Goal: Task Accomplishment & Management: Use online tool/utility

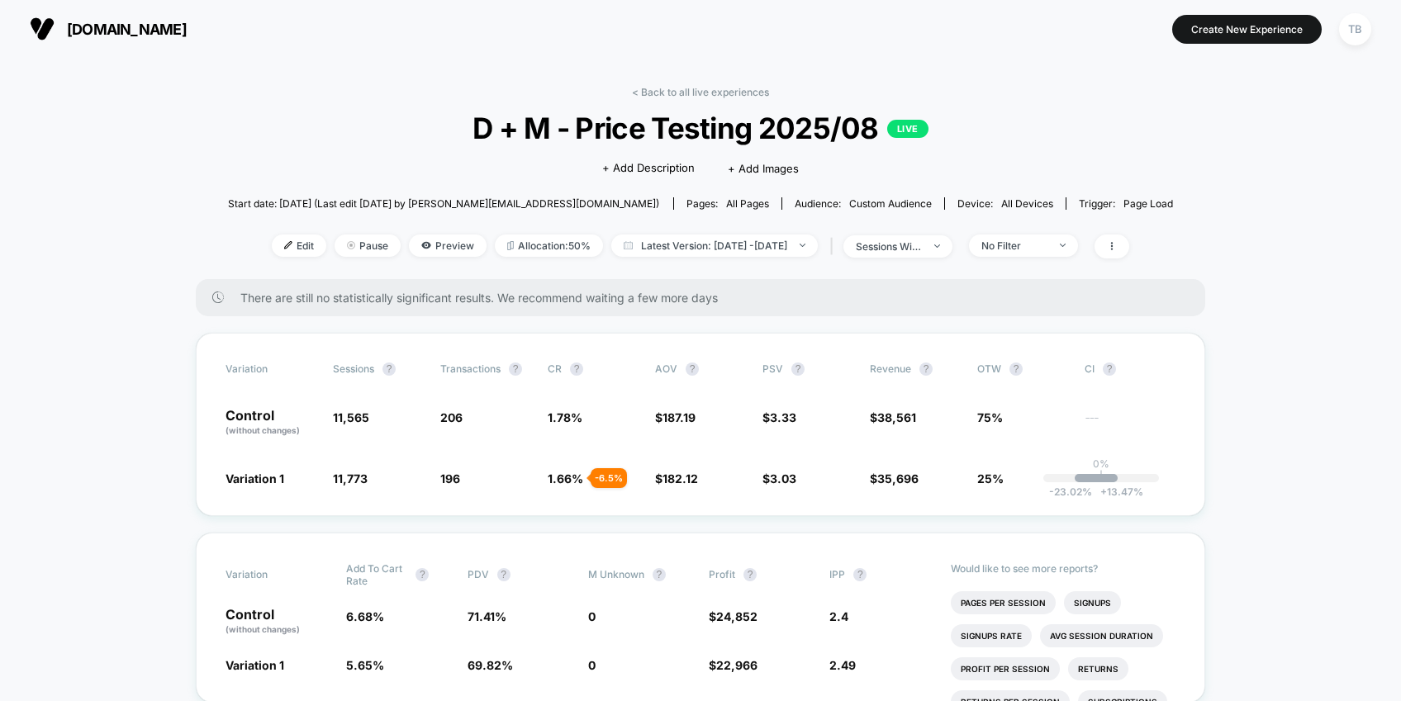
click at [106, 21] on span "[DOMAIN_NAME]" at bounding box center [127, 29] width 120 height 17
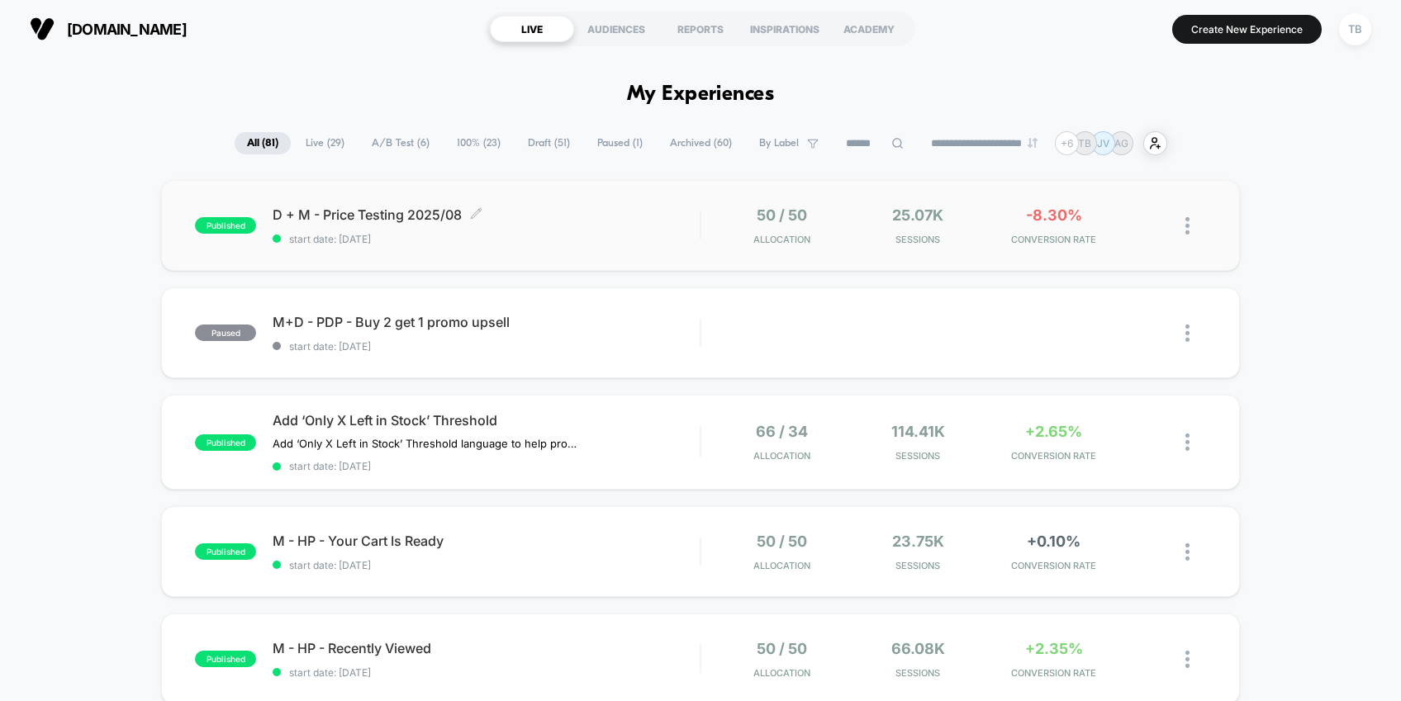
click at [440, 219] on span "D + M - Price Testing 2025/08 Click to edit experience details" at bounding box center [486, 215] width 427 height 17
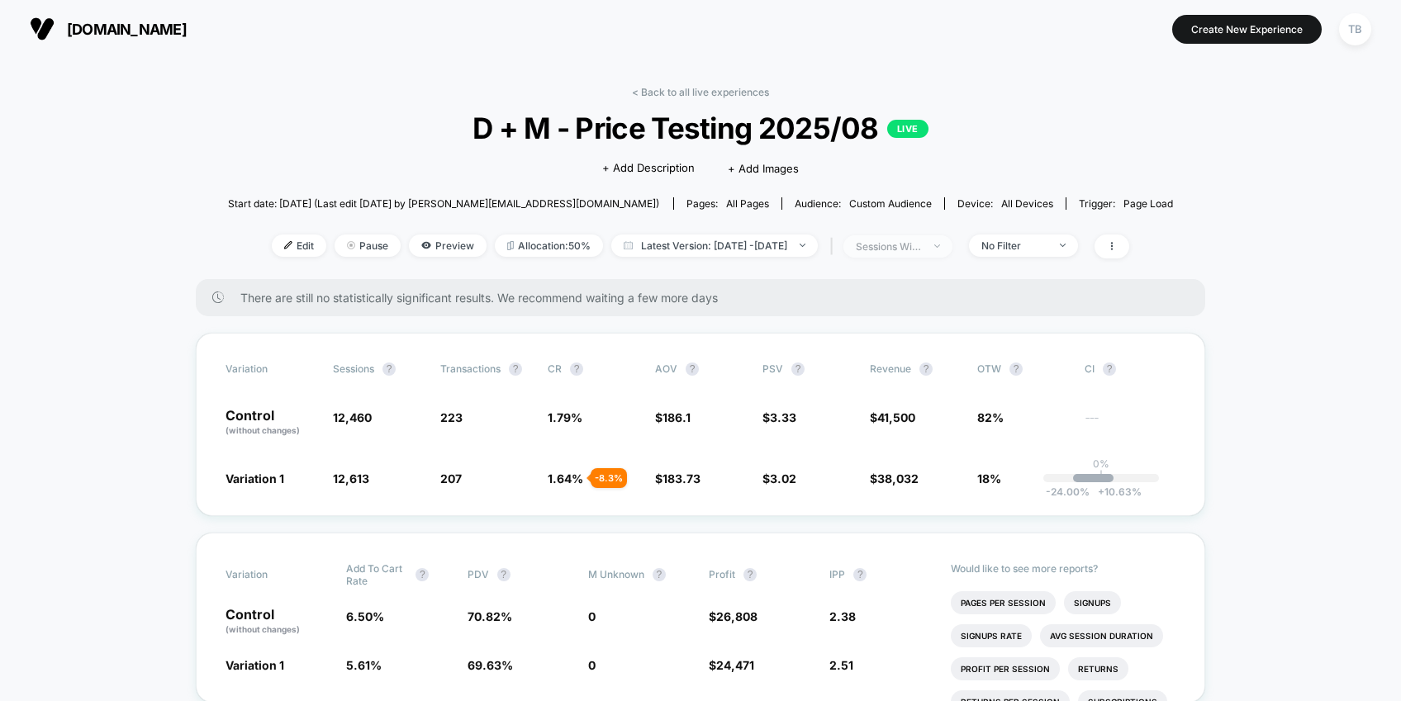
click at [953, 243] on span "sessions with impression" at bounding box center [898, 246] width 109 height 22
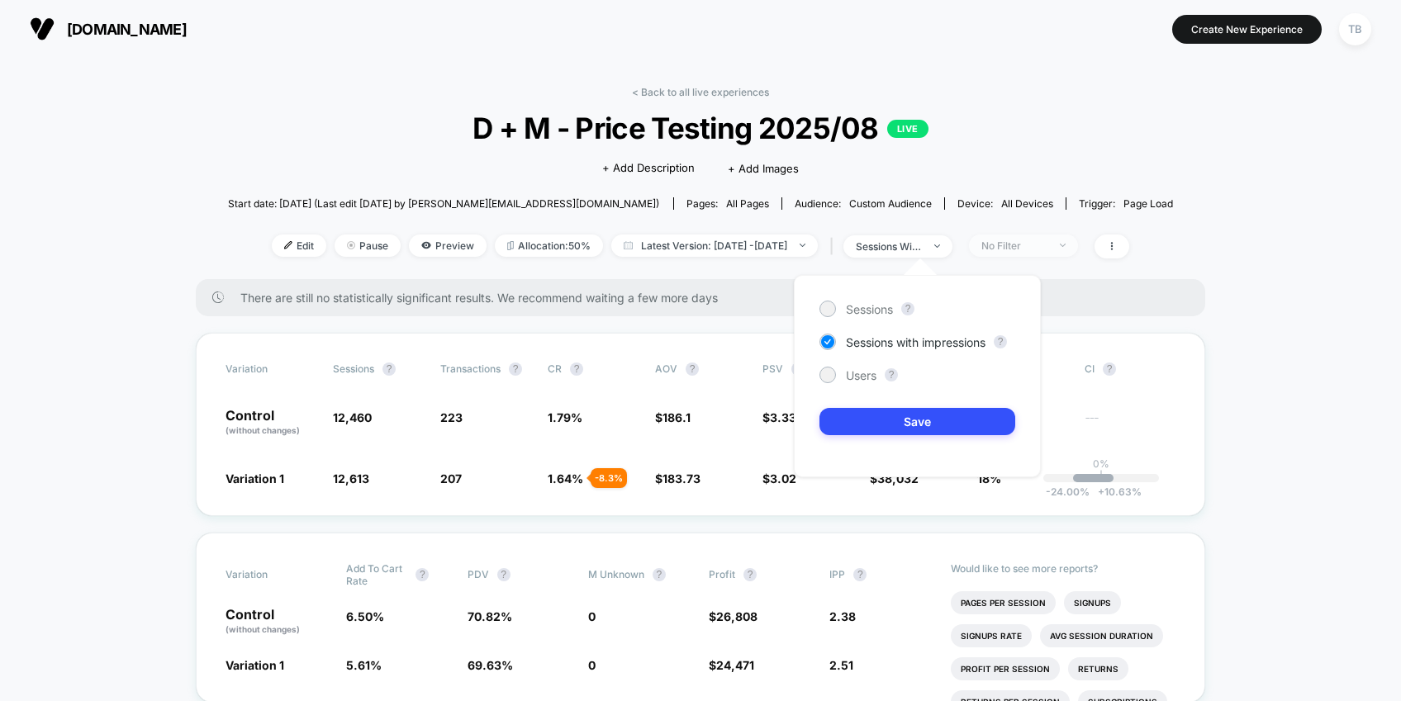
click at [1078, 254] on span "No Filter" at bounding box center [1023, 246] width 109 height 22
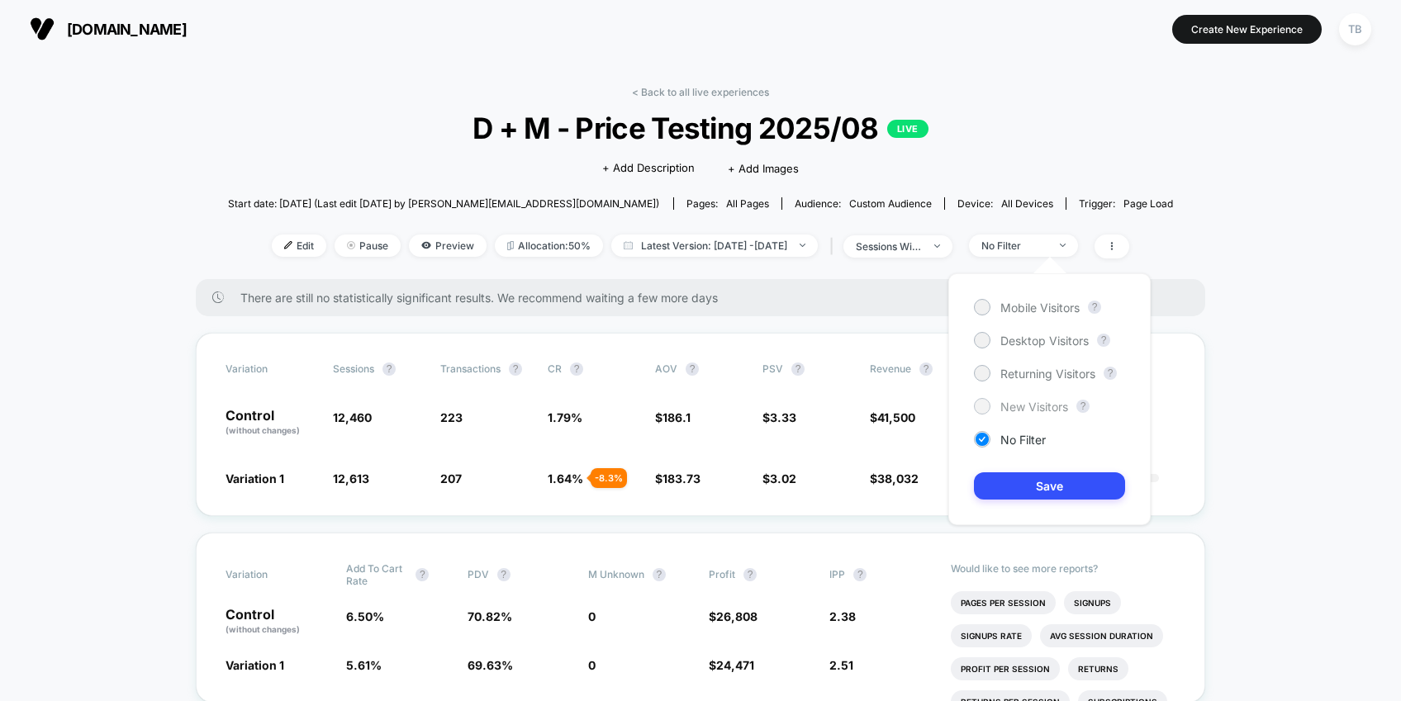
click at [987, 404] on div at bounding box center [982, 406] width 12 height 12
click at [1028, 483] on button "Save" at bounding box center [1049, 486] width 151 height 27
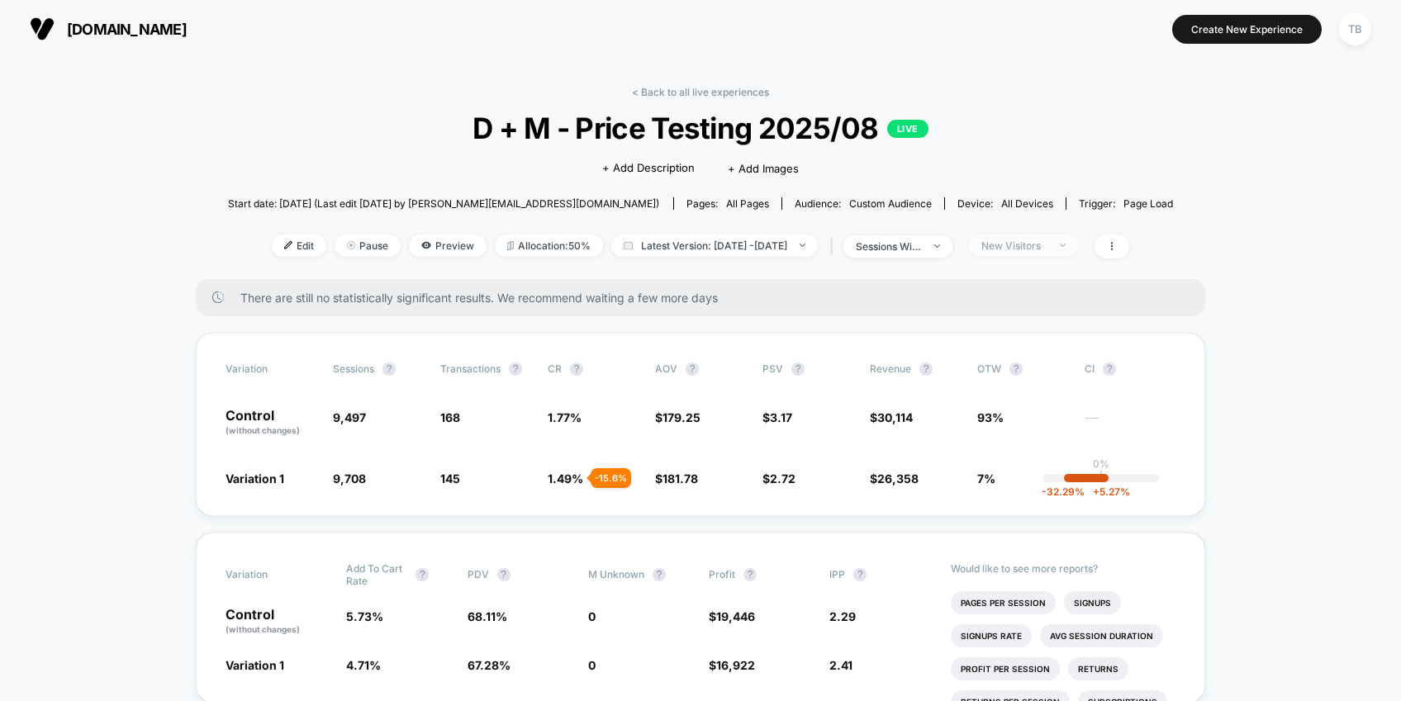
click at [1048, 246] on div "New Visitors" at bounding box center [1015, 246] width 66 height 12
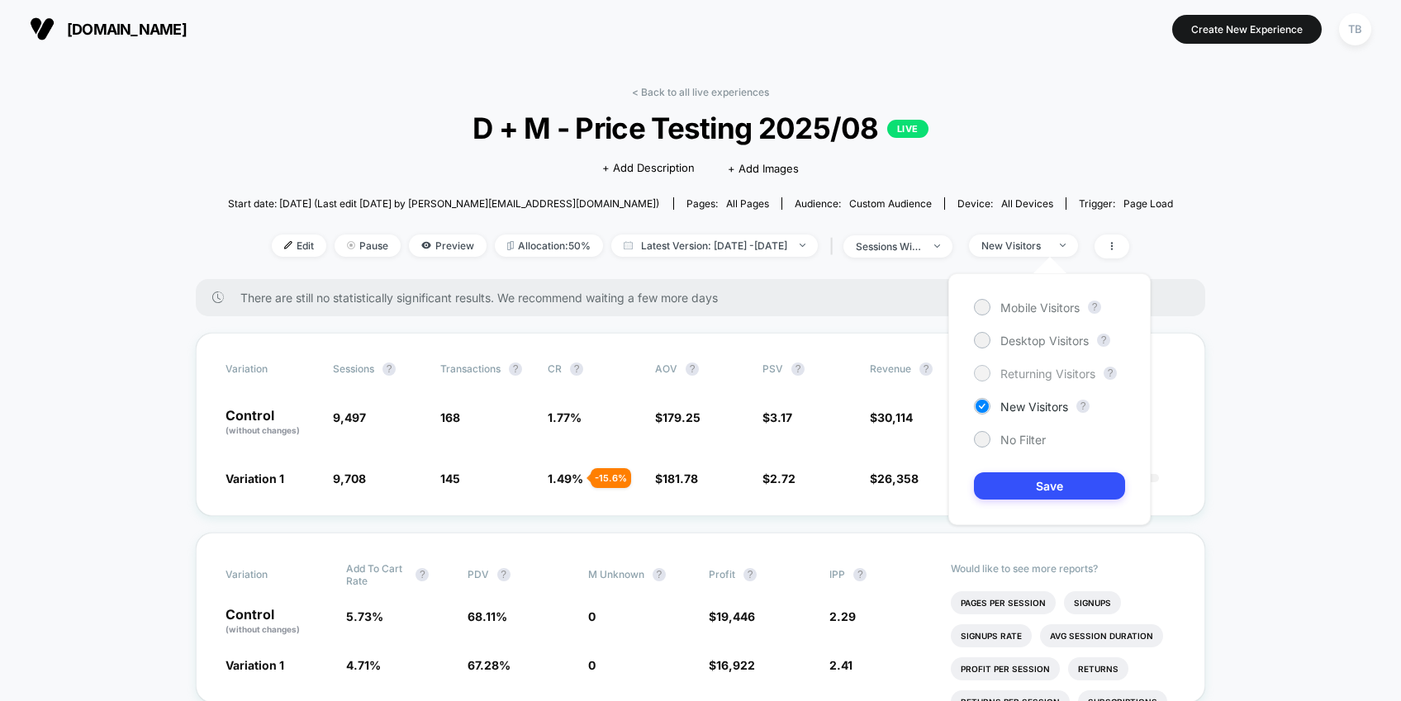
click at [1032, 376] on span "Returning Visitors" at bounding box center [1048, 374] width 95 height 14
click at [1034, 486] on button "Save" at bounding box center [1049, 486] width 151 height 27
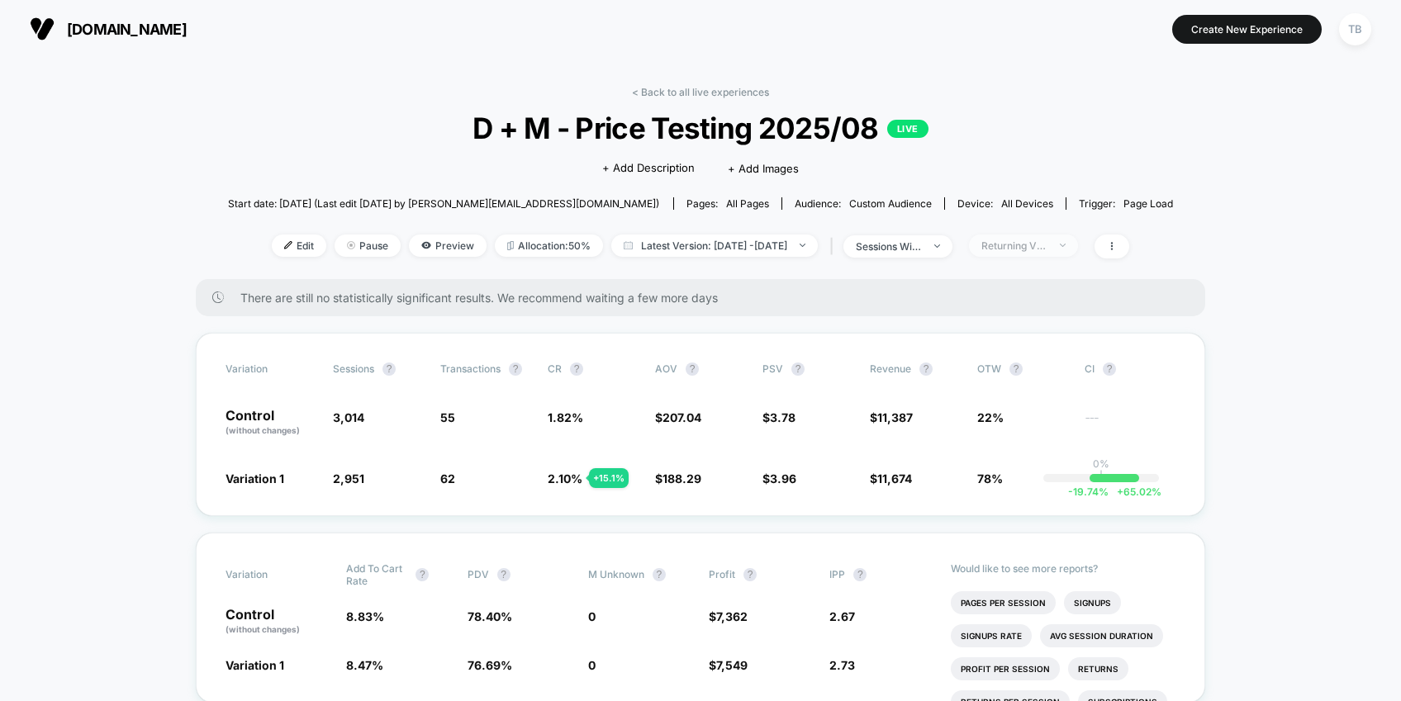
click at [1078, 240] on span "Returning Visitors" at bounding box center [1023, 246] width 109 height 22
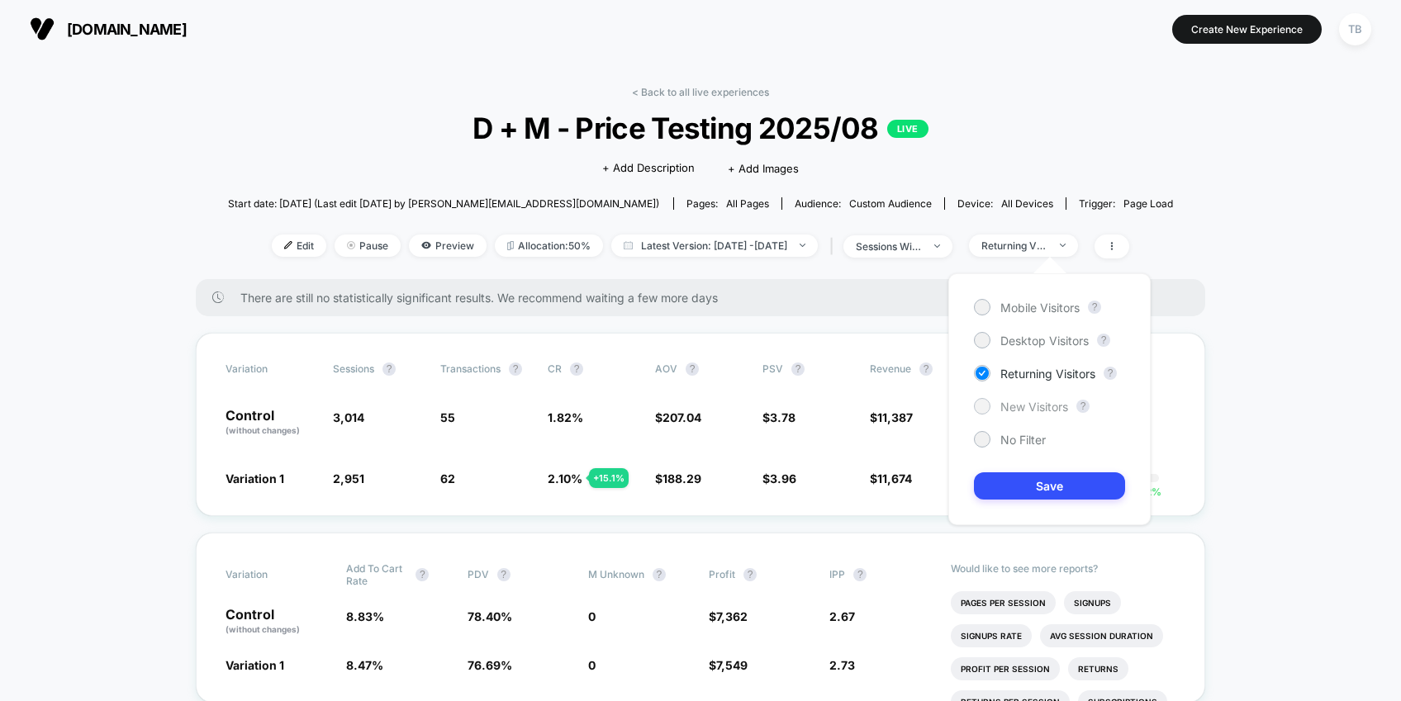
click at [978, 409] on div at bounding box center [982, 406] width 12 height 12
click at [1028, 491] on button "Save" at bounding box center [1049, 486] width 151 height 27
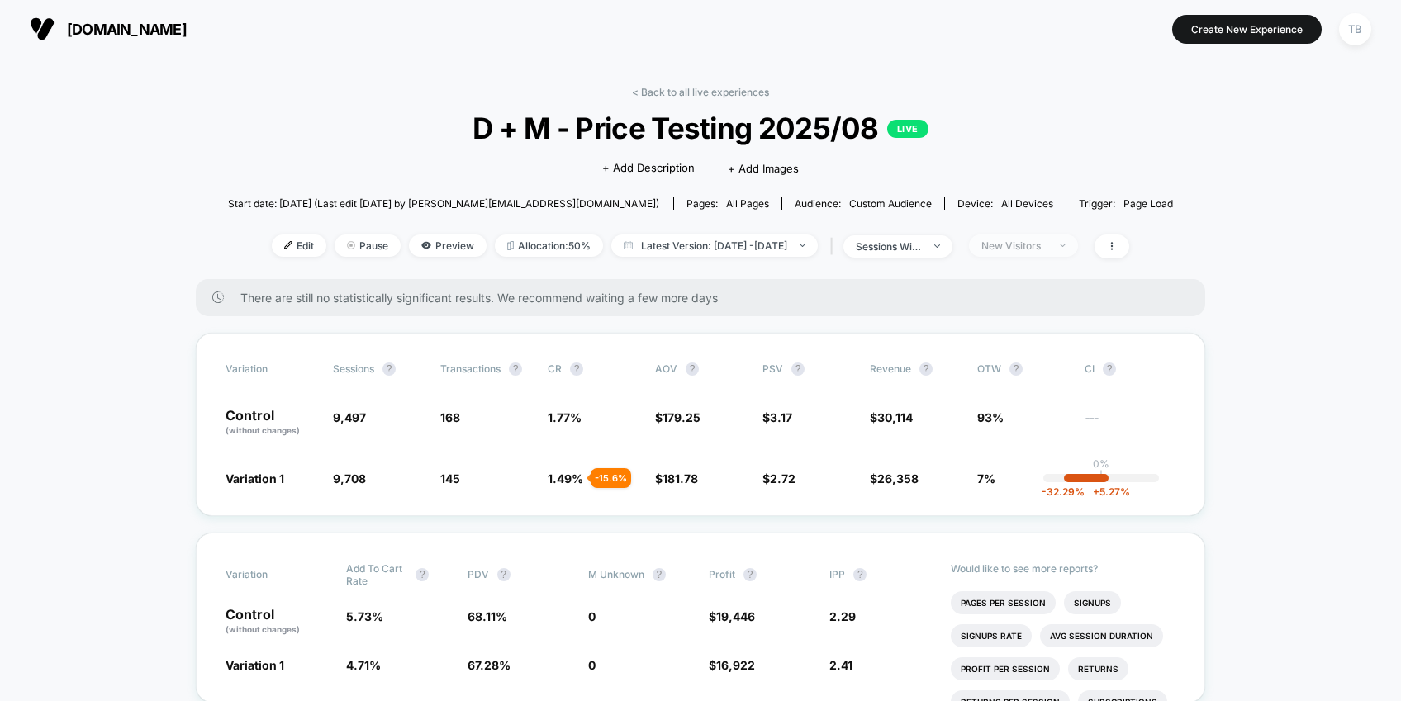
click at [1048, 245] on div "New Visitors" at bounding box center [1015, 246] width 66 height 12
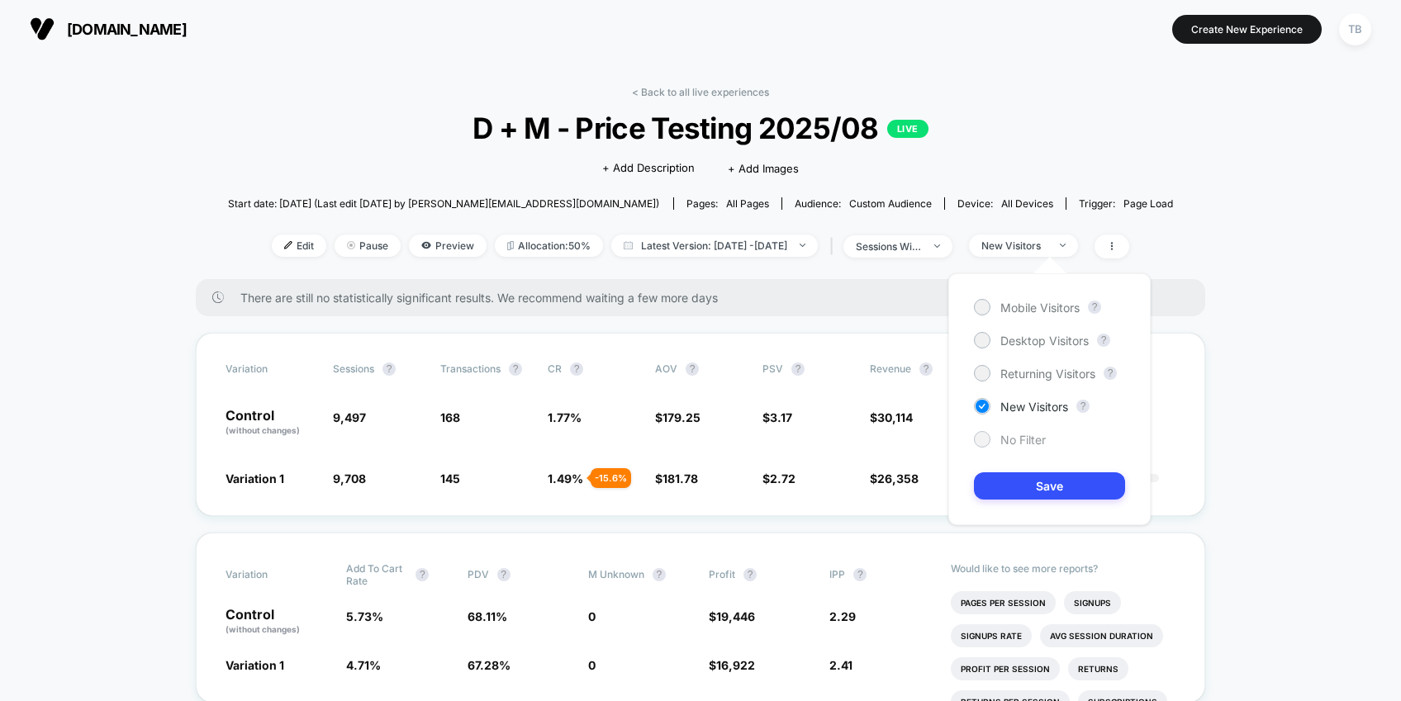
click at [985, 438] on div at bounding box center [982, 439] width 12 height 12
click at [1043, 487] on button "Save" at bounding box center [1049, 486] width 151 height 27
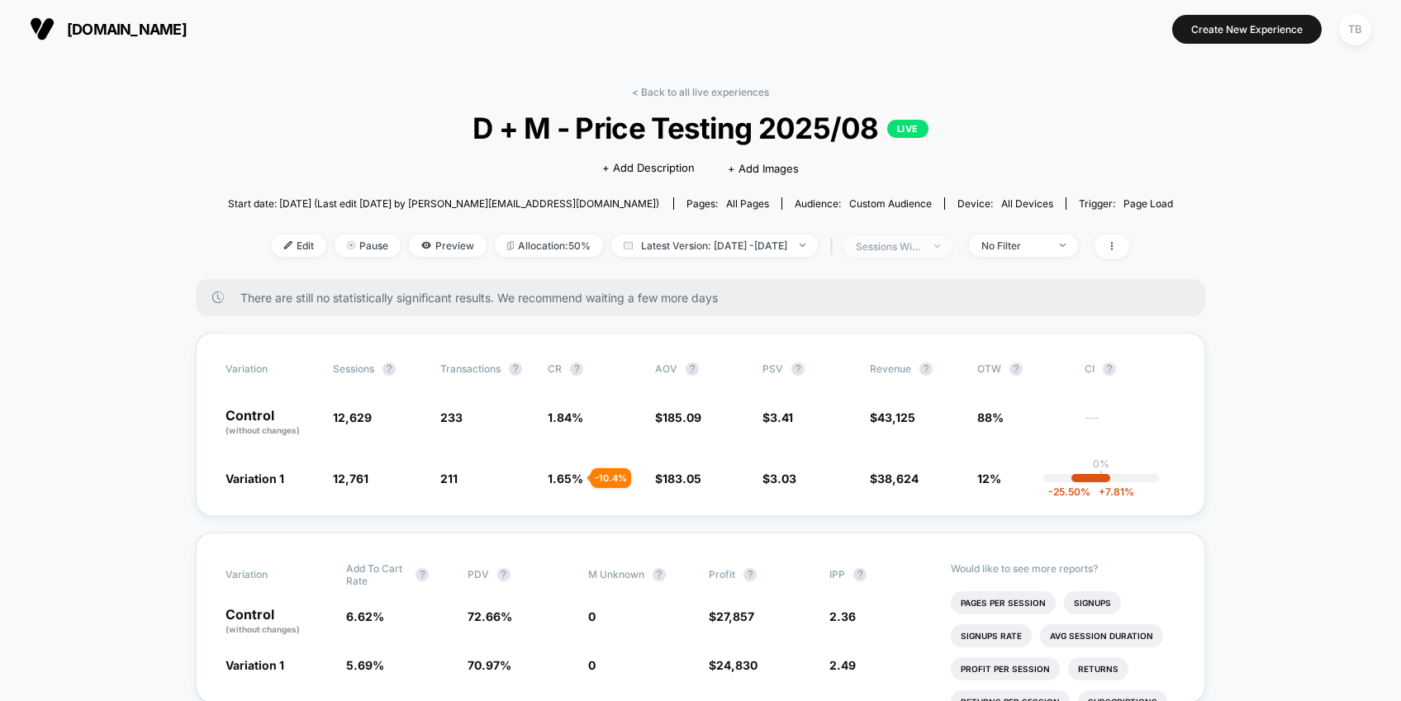
click at [953, 245] on span "sessions with impression" at bounding box center [898, 246] width 109 height 22
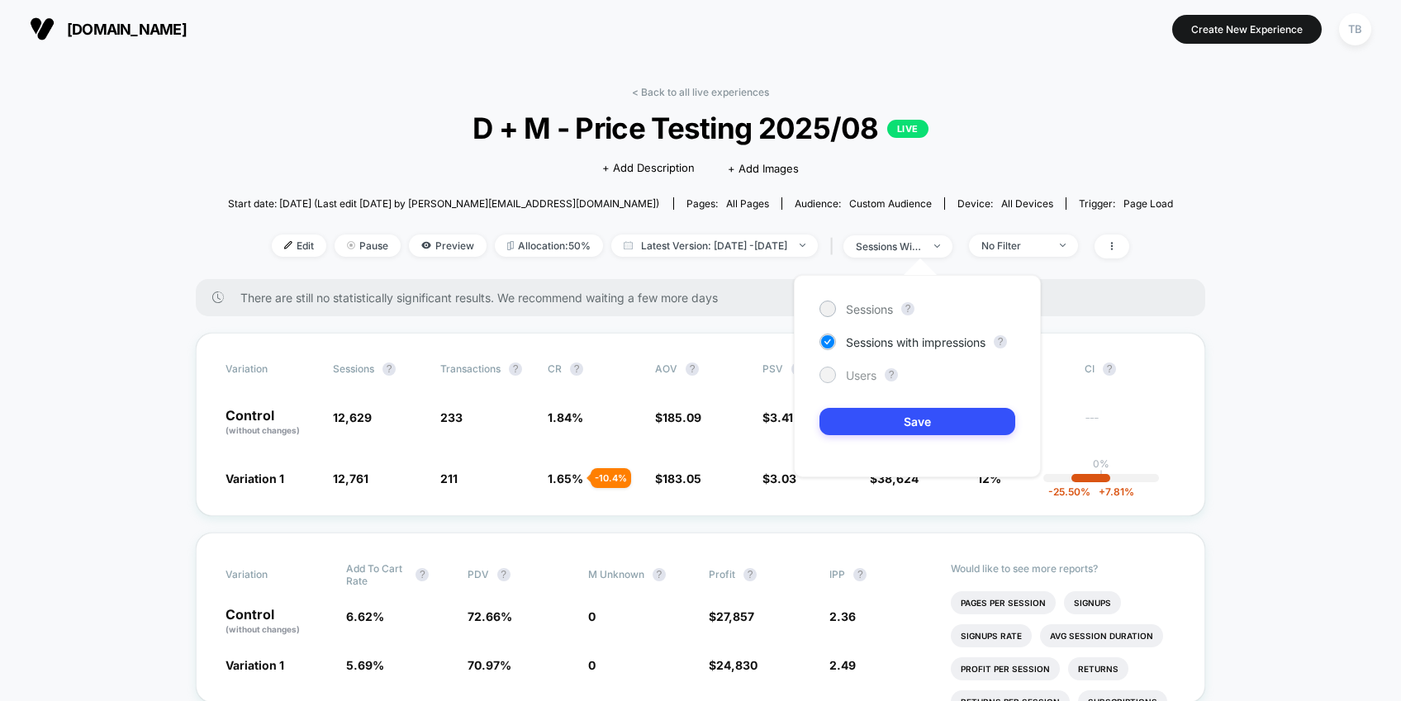
click at [832, 376] on div at bounding box center [827, 375] width 12 height 12
click at [911, 427] on button "Save" at bounding box center [918, 421] width 196 height 27
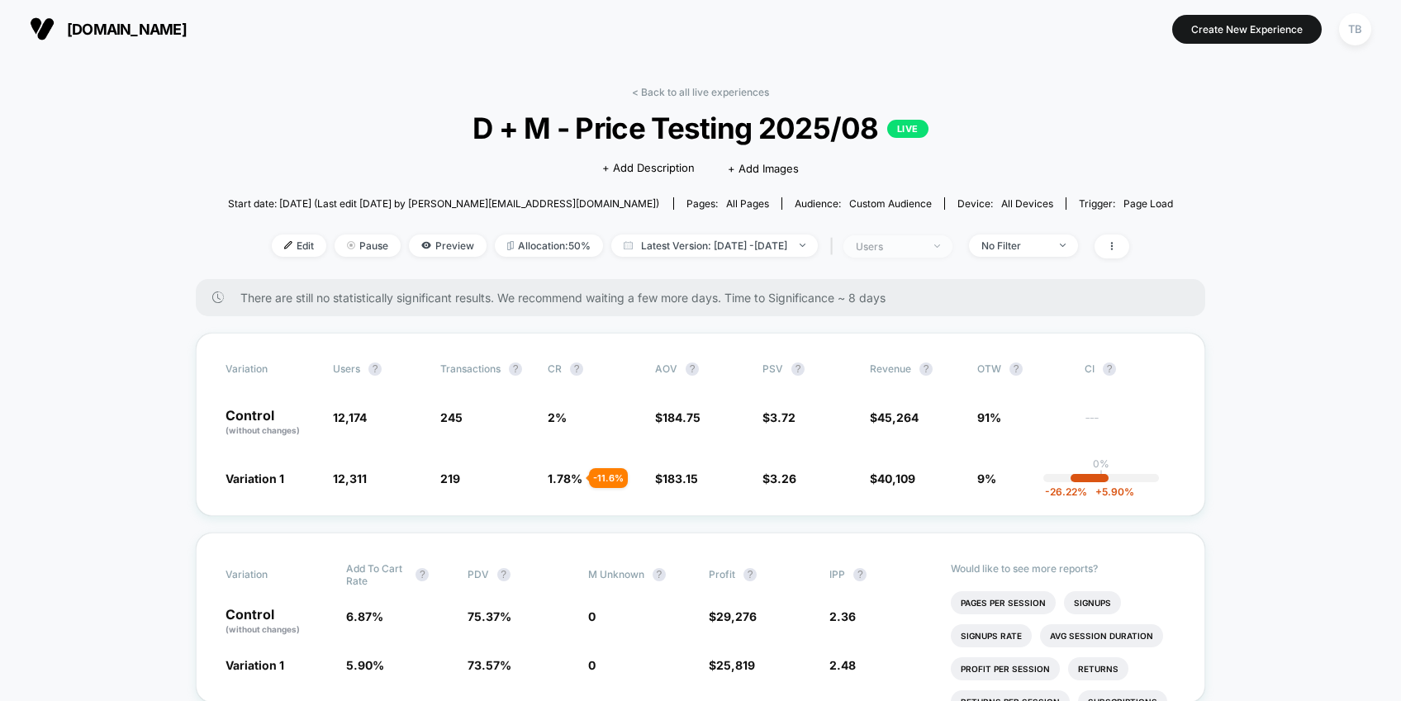
click at [953, 241] on span "users" at bounding box center [898, 246] width 109 height 22
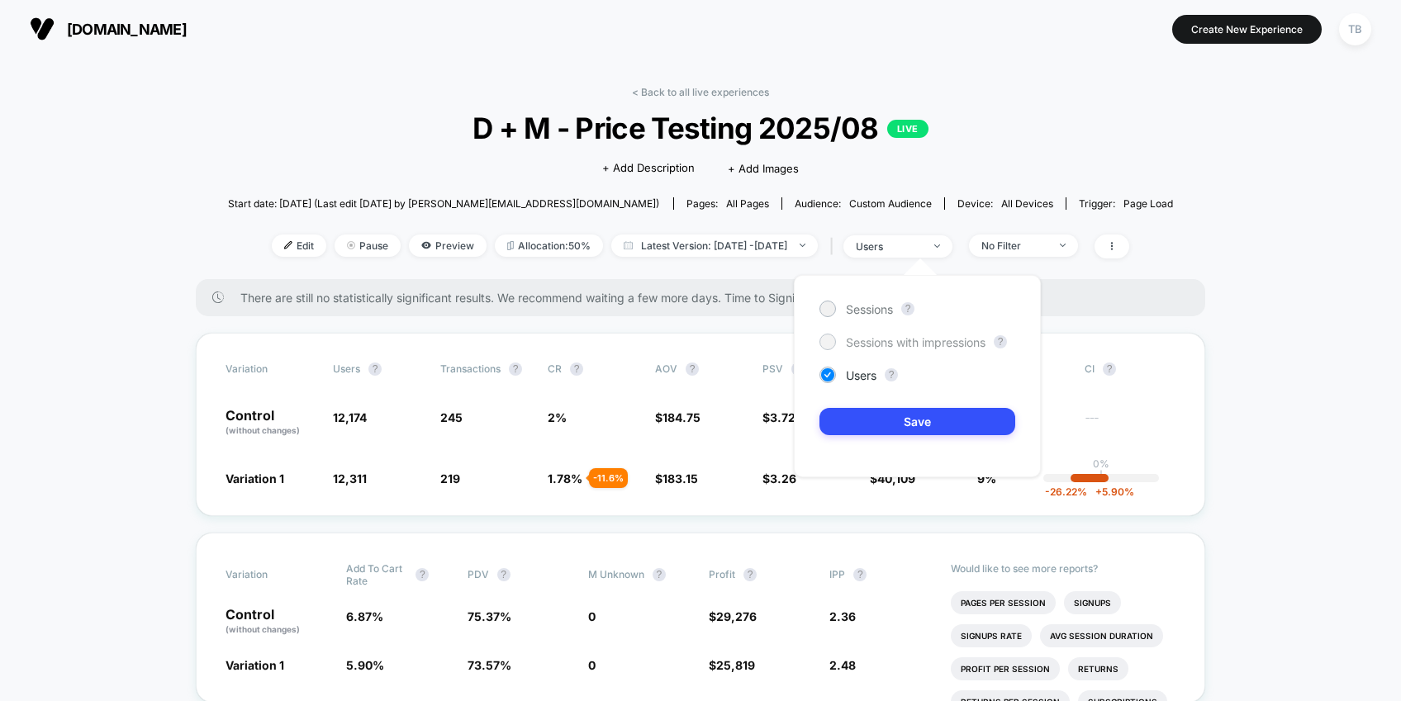
click at [901, 345] on span "Sessions with impressions" at bounding box center [916, 342] width 140 height 14
click at [910, 424] on button "Save" at bounding box center [918, 421] width 196 height 27
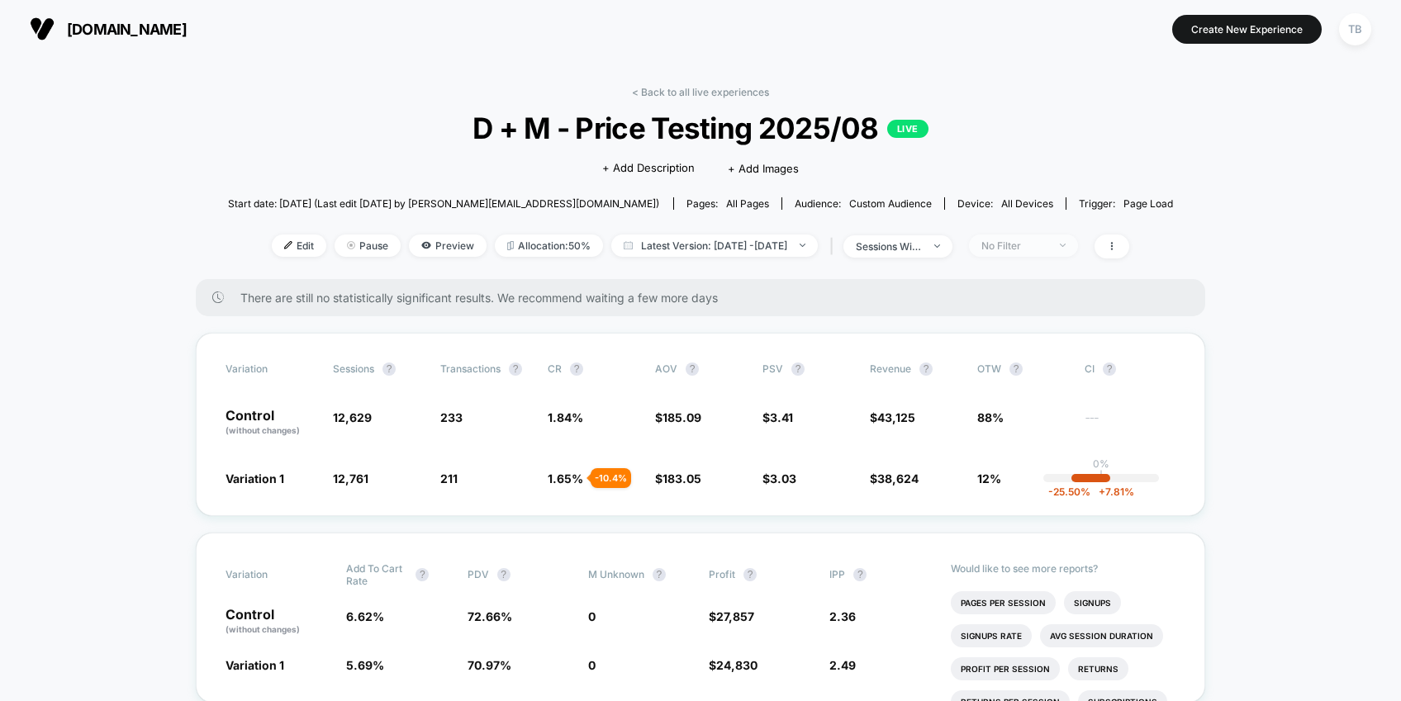
click at [1060, 245] on div at bounding box center [1054, 245] width 12 height 1
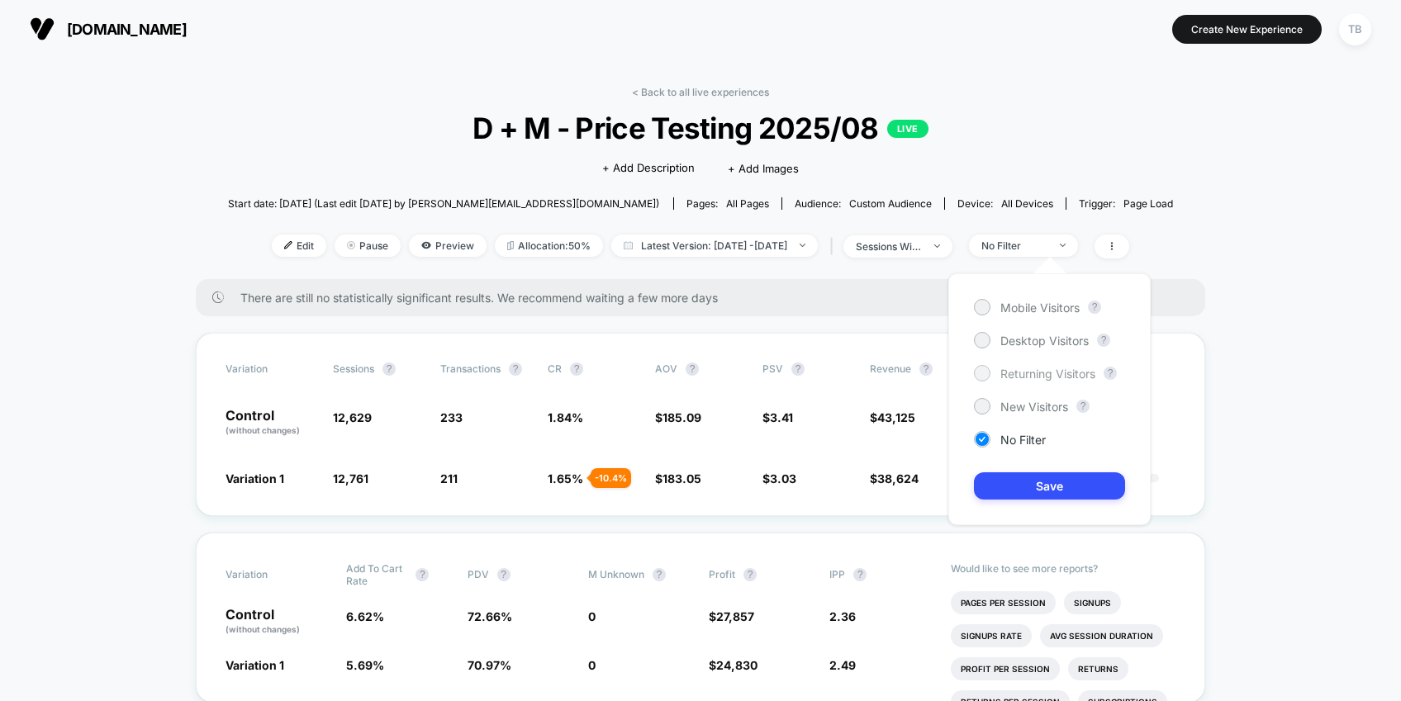
click at [1048, 374] on span "Returning Visitors" at bounding box center [1048, 374] width 95 height 14
click at [1044, 478] on button "Save" at bounding box center [1049, 486] width 151 height 27
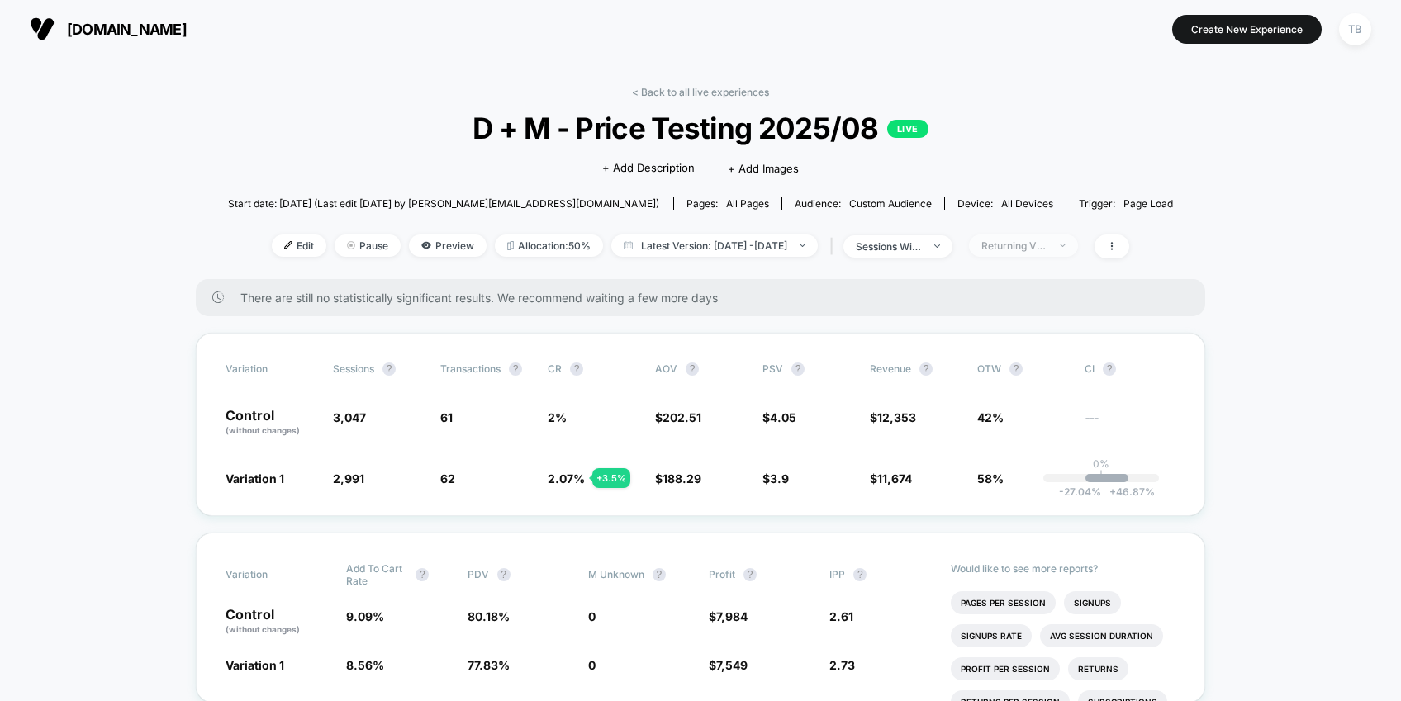
click at [1048, 240] on div "Returning Visitors" at bounding box center [1015, 246] width 66 height 12
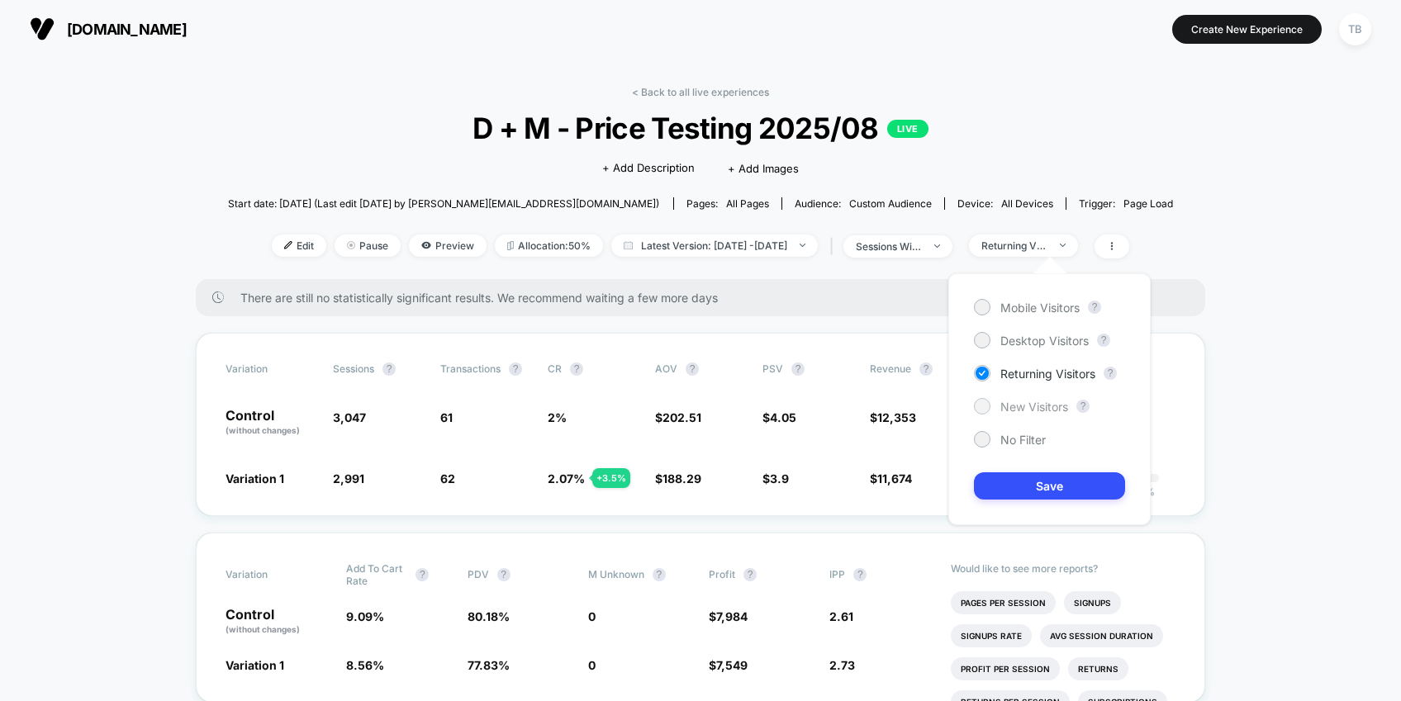
click at [1042, 401] on span "New Visitors" at bounding box center [1035, 407] width 68 height 14
click at [1053, 476] on button "Save" at bounding box center [1049, 486] width 151 height 27
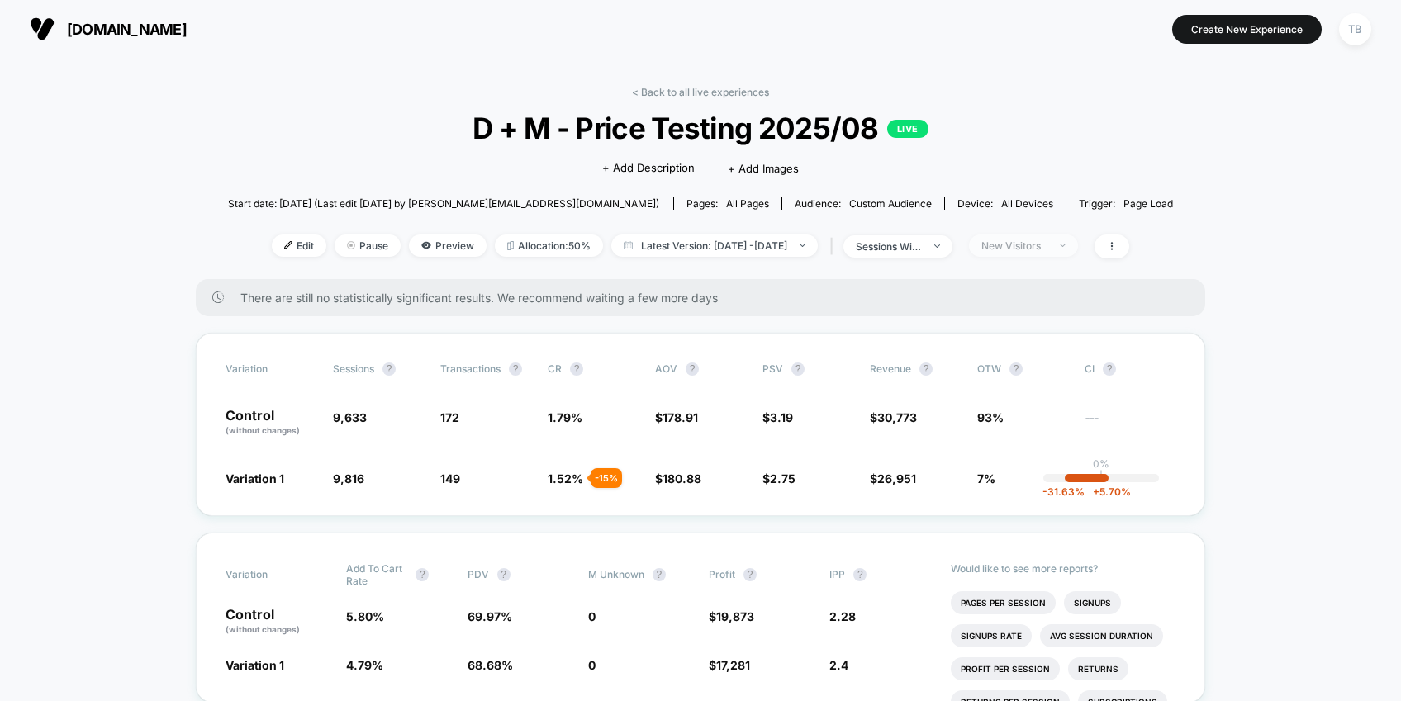
click at [1078, 236] on span "New Visitors" at bounding box center [1023, 246] width 109 height 22
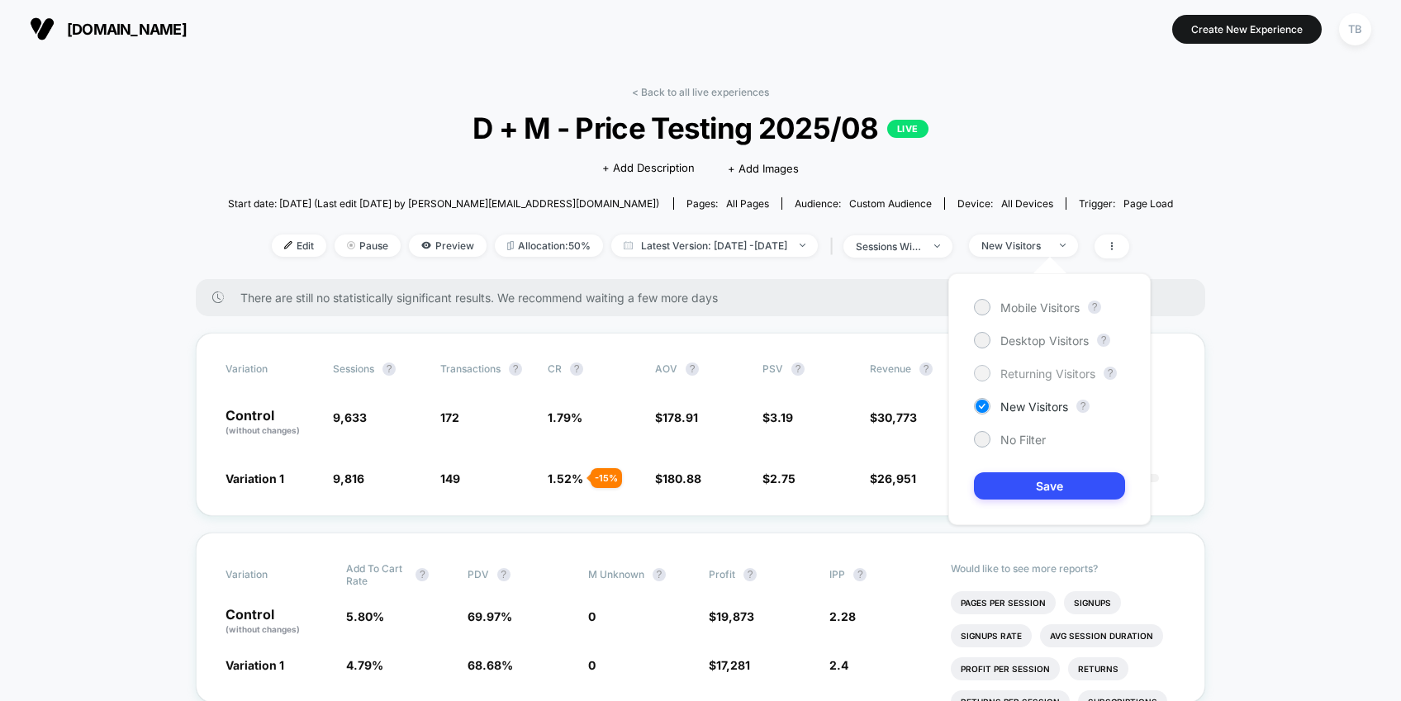
click at [1048, 365] on div "Returning Visitors" at bounding box center [1034, 373] width 121 height 17
click at [1052, 478] on button "Save" at bounding box center [1049, 486] width 151 height 27
